Goal: Task Accomplishment & Management: Use online tool/utility

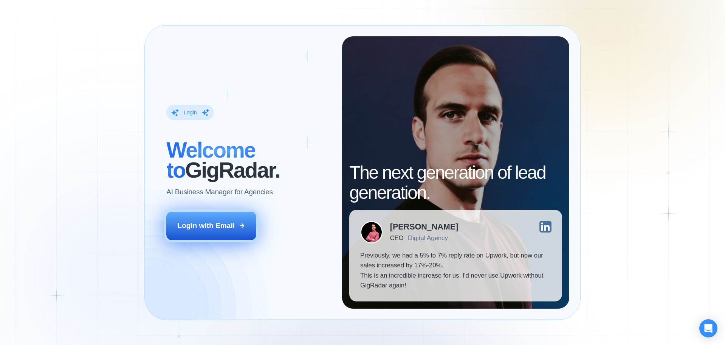
click at [222, 225] on div "Login with Email" at bounding box center [205, 225] width 57 height 10
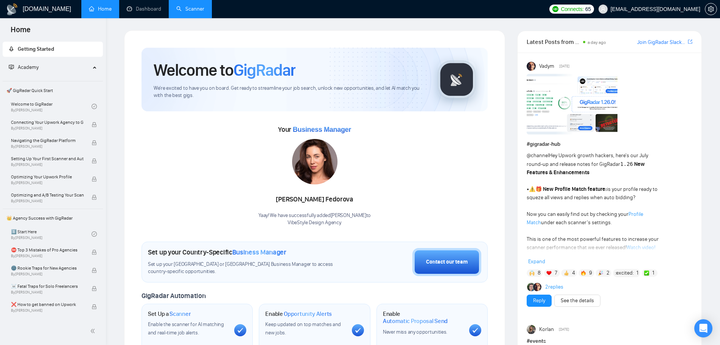
click at [190, 7] on link "Scanner" at bounding box center [190, 9] width 28 height 6
